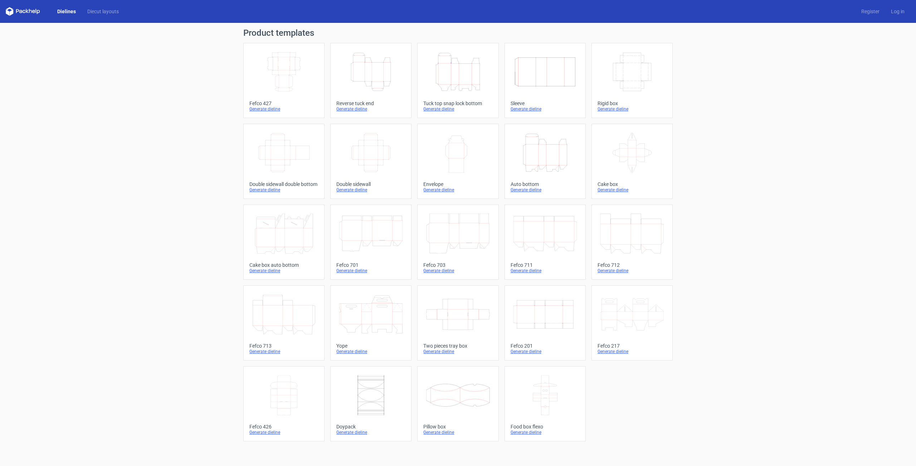
click at [360, 64] on icon "Height Depth Width" at bounding box center [370, 72] width 63 height 40
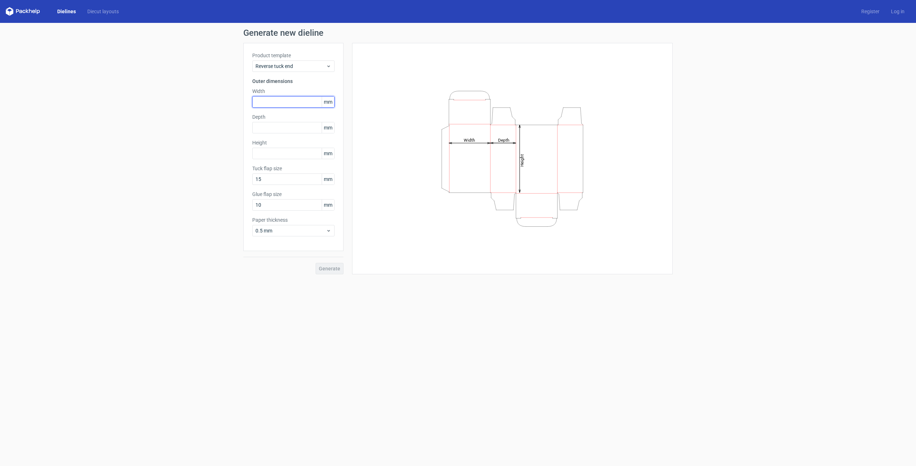
click at [278, 101] on input "text" at bounding box center [293, 101] width 82 height 11
type input "60"
click at [273, 129] on input "text" at bounding box center [293, 127] width 82 height 11
click at [278, 151] on input "text" at bounding box center [293, 153] width 82 height 11
click at [265, 127] on input "22" at bounding box center [293, 127] width 82 height 11
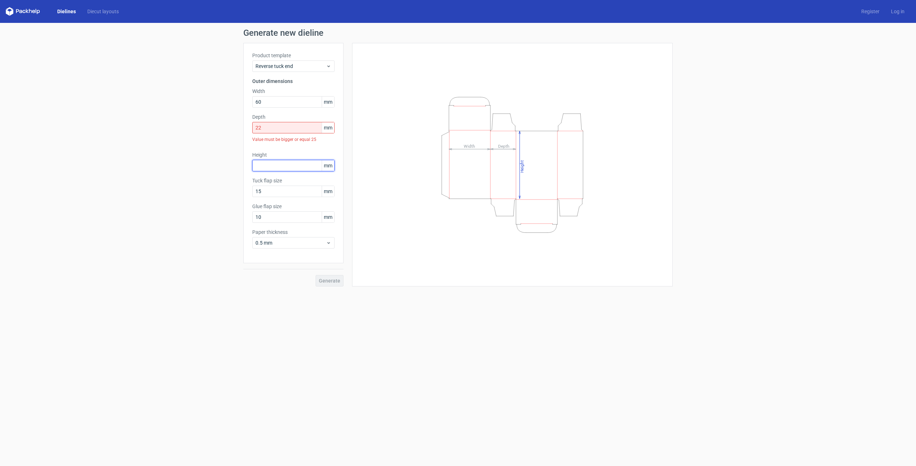
click at [280, 160] on input "text" at bounding box center [293, 165] width 82 height 11
drag, startPoint x: 273, startPoint y: 128, endPoint x: 252, endPoint y: 130, distance: 21.2
click at [252, 130] on input "22" at bounding box center [293, 127] width 82 height 11
drag, startPoint x: 263, startPoint y: 127, endPoint x: 255, endPoint y: 127, distance: 8.2
click at [255, 127] on input "22" at bounding box center [293, 127] width 82 height 11
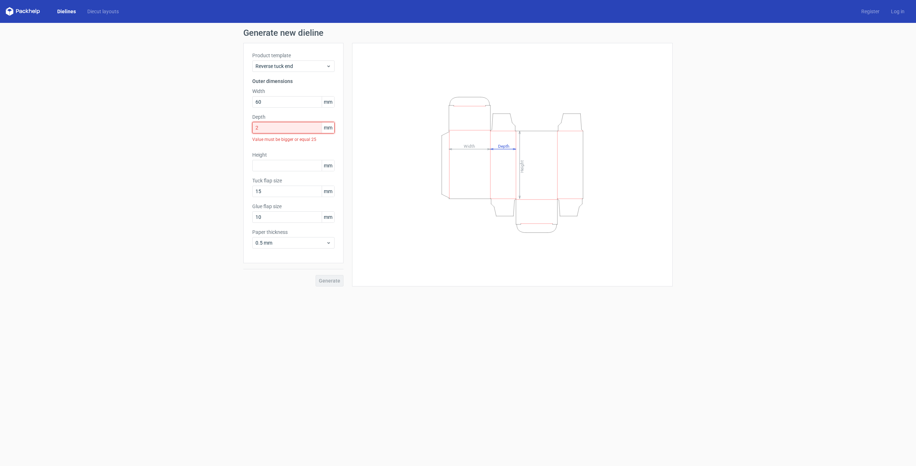
type input "25"
click at [264, 152] on input "text" at bounding box center [293, 153] width 82 height 11
type input "100"
click at [294, 192] on label "Glue flap size" at bounding box center [293, 194] width 82 height 7
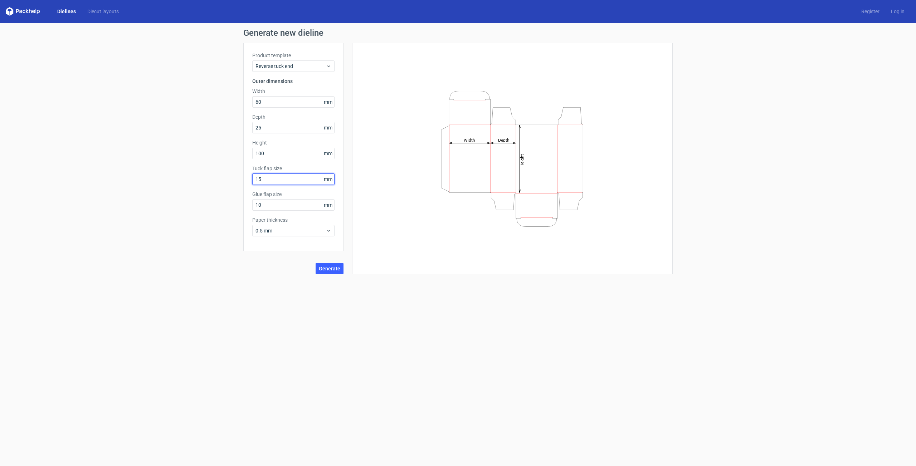
click at [293, 182] on input "15" at bounding box center [293, 179] width 82 height 11
click at [288, 206] on input "10" at bounding box center [293, 204] width 82 height 11
type input "15"
click at [337, 271] on span "Generate" at bounding box center [329, 268] width 21 height 5
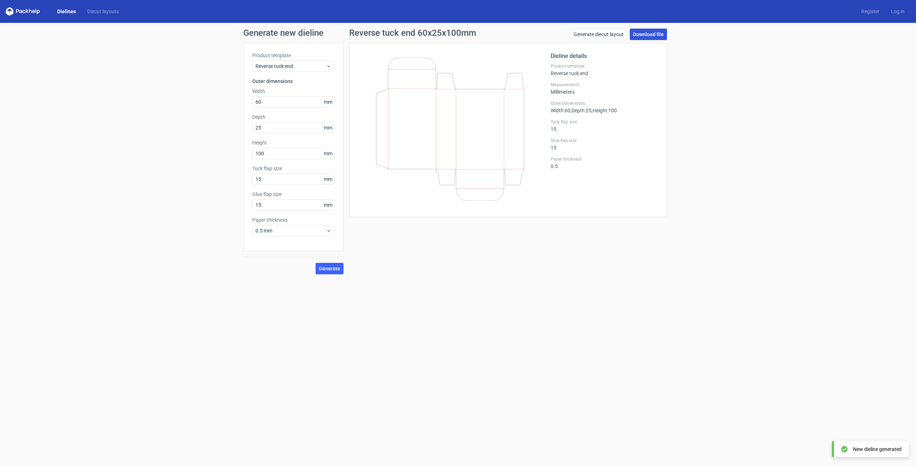
click at [648, 33] on link "Download file" at bounding box center [648, 34] width 37 height 11
click at [286, 104] on input "60" at bounding box center [293, 101] width 82 height 11
type input "6"
type input "450"
click at [284, 131] on input "25" at bounding box center [293, 127] width 82 height 11
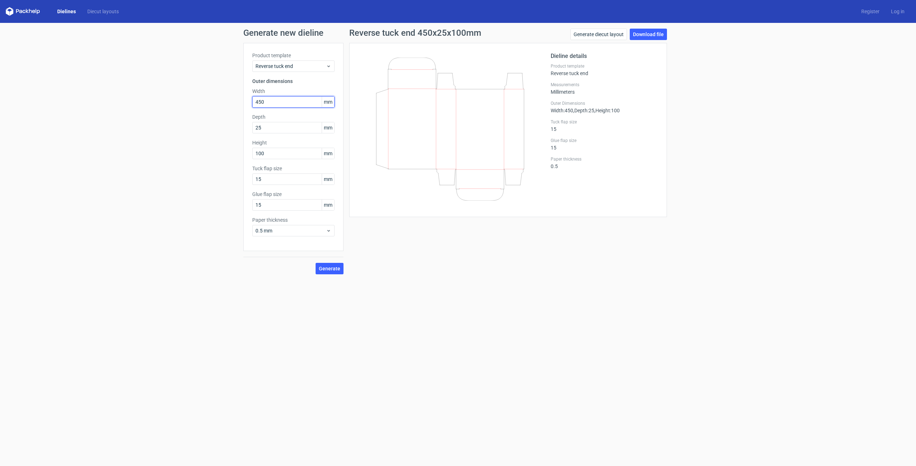
click at [285, 99] on input "450" at bounding box center [293, 101] width 82 height 11
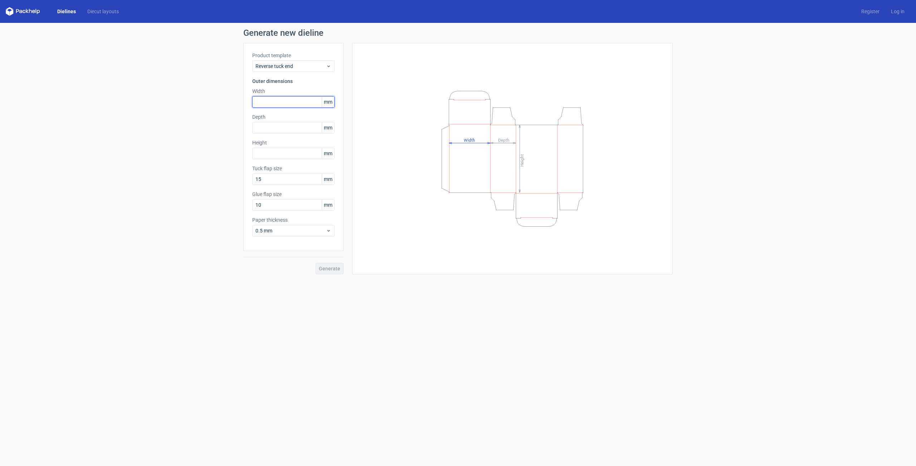
click at [283, 101] on input "text" at bounding box center [293, 101] width 82 height 11
type input "45"
click at [290, 133] on input "text" at bounding box center [293, 127] width 82 height 11
click at [284, 156] on input "text" at bounding box center [293, 153] width 82 height 11
click at [281, 129] on input "20" at bounding box center [293, 127] width 82 height 11
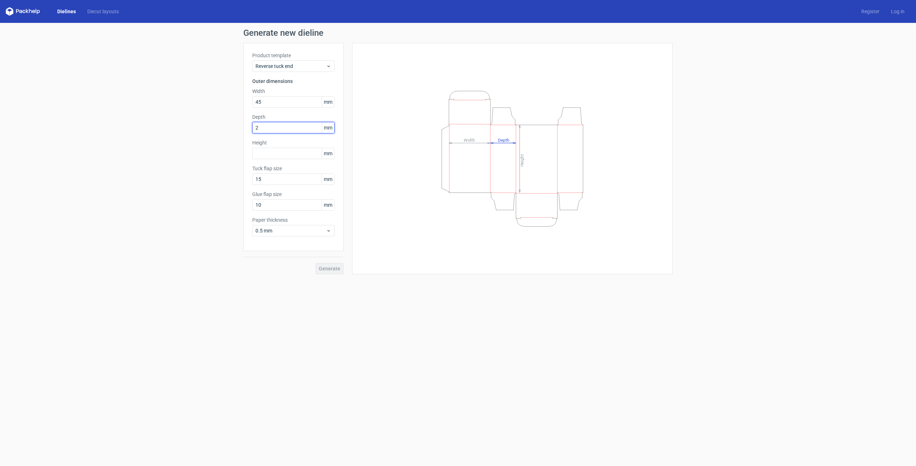
type input "25"
click at [282, 156] on input "text" at bounding box center [293, 153] width 82 height 11
type input "100"
drag, startPoint x: 286, startPoint y: 208, endPoint x: 220, endPoint y: 208, distance: 65.8
click at [252, 208] on input "10" at bounding box center [293, 204] width 82 height 11
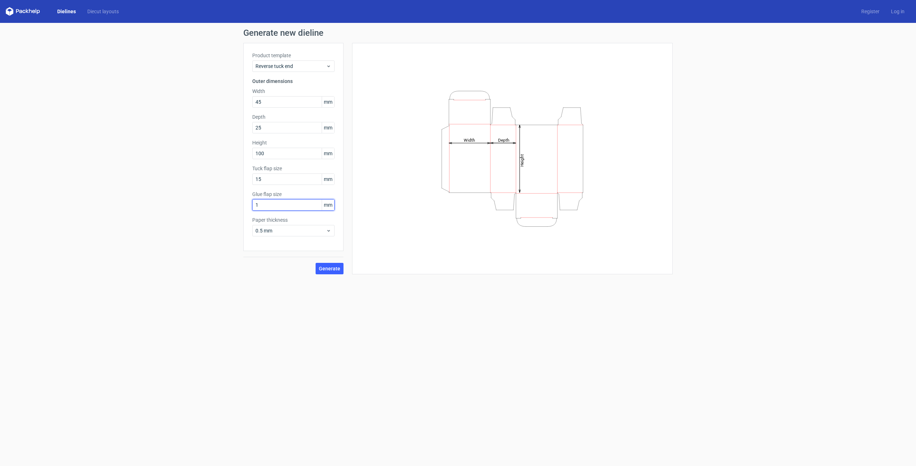
type input "15"
click at [332, 271] on span "Generate" at bounding box center [329, 268] width 21 height 5
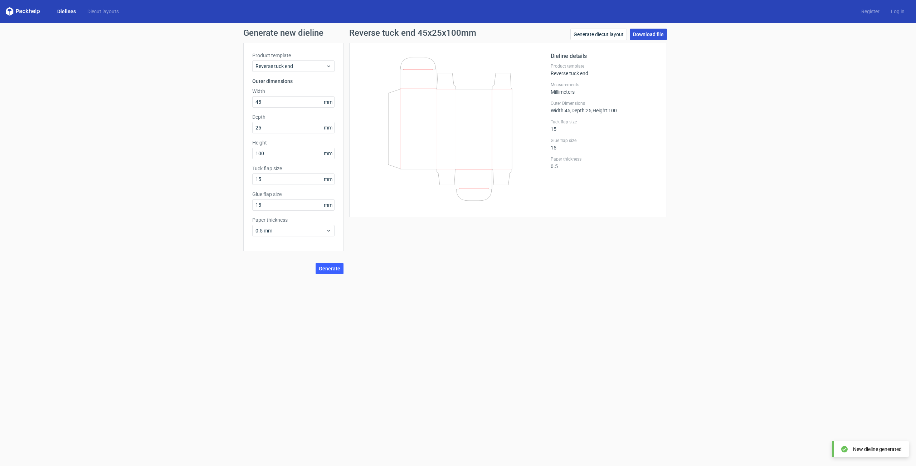
click at [633, 37] on link "Download file" at bounding box center [648, 34] width 37 height 11
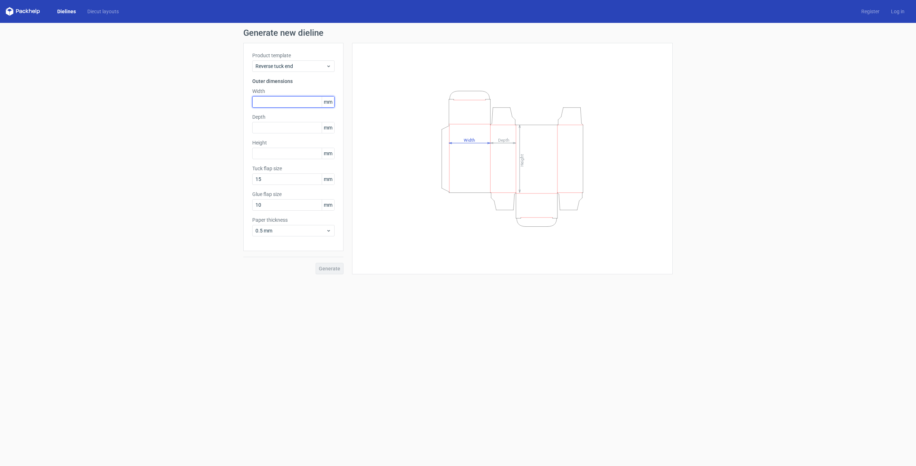
click at [280, 101] on input "text" at bounding box center [293, 101] width 82 height 11
type input "45"
click at [275, 130] on input "text" at bounding box center [293, 127] width 82 height 11
type input "25"
click at [270, 153] on input "text" at bounding box center [293, 153] width 82 height 11
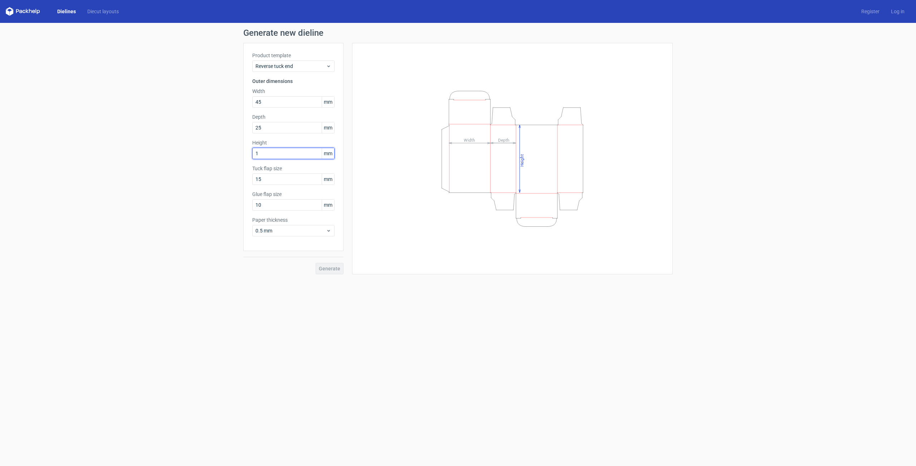
type input "11"
click at [273, 204] on input "10" at bounding box center [293, 204] width 82 height 11
type input "1"
type input "15"
click at [300, 153] on input "11" at bounding box center [293, 153] width 82 height 11
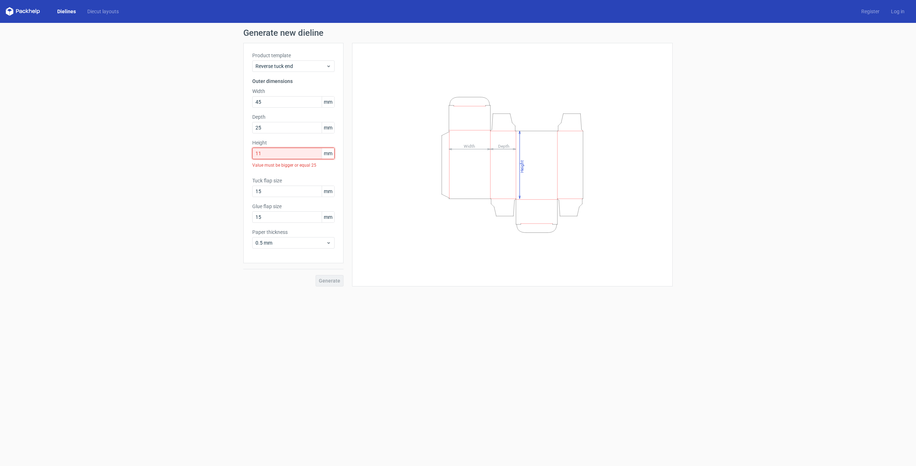
type input "110"
click at [336, 272] on button "Generate" at bounding box center [330, 268] width 28 height 11
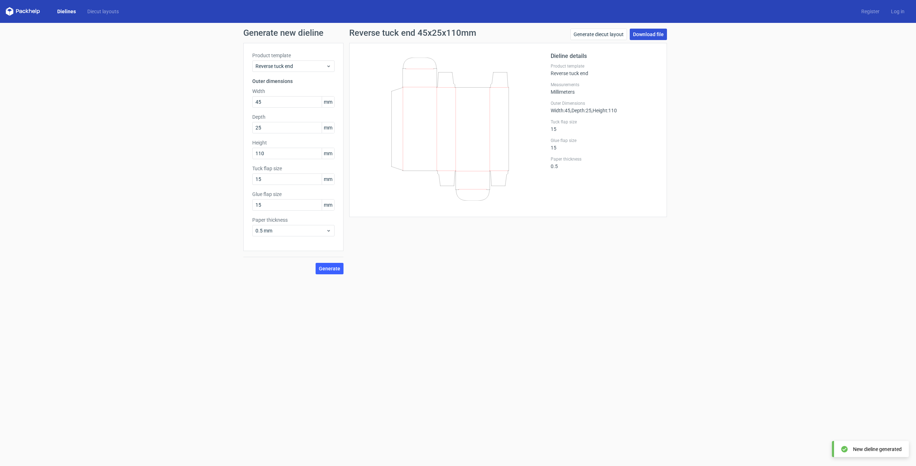
click at [647, 38] on link "Download file" at bounding box center [648, 34] width 37 height 11
